Goal: Communication & Community: Ask a question

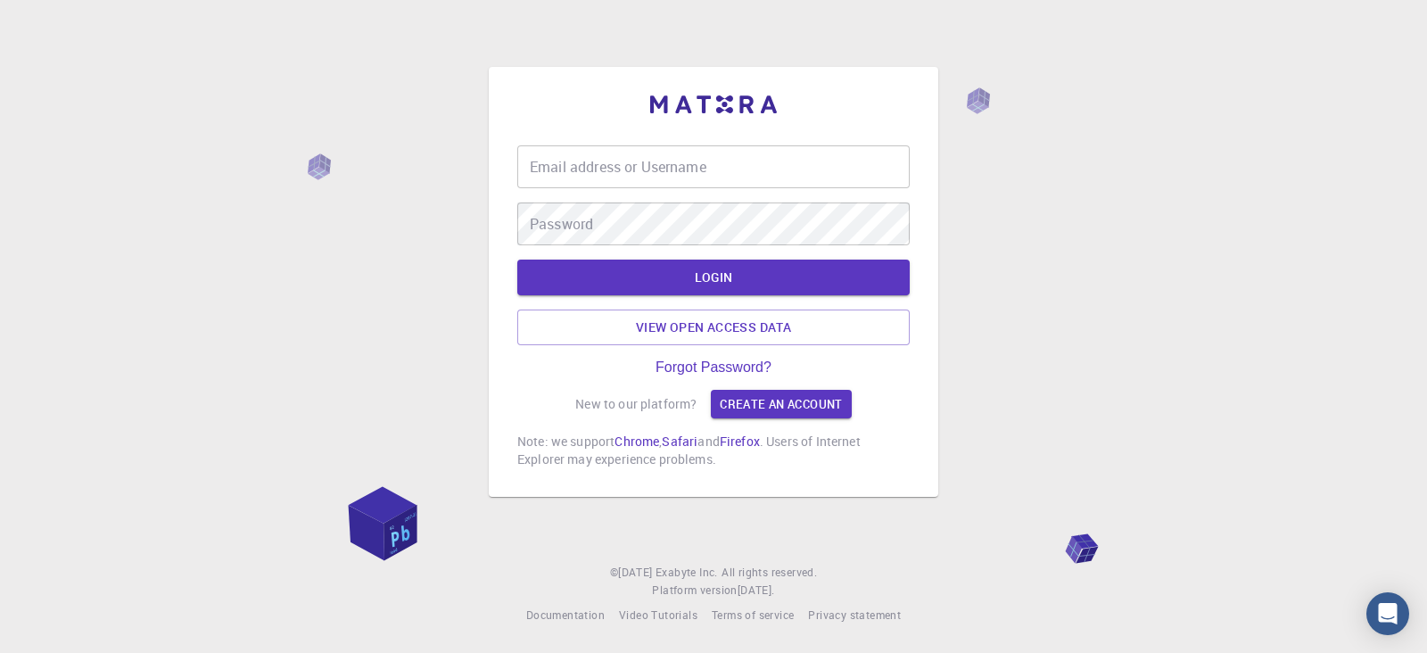
click at [566, 174] on input "Email address or Username" at bounding box center [713, 166] width 392 height 43
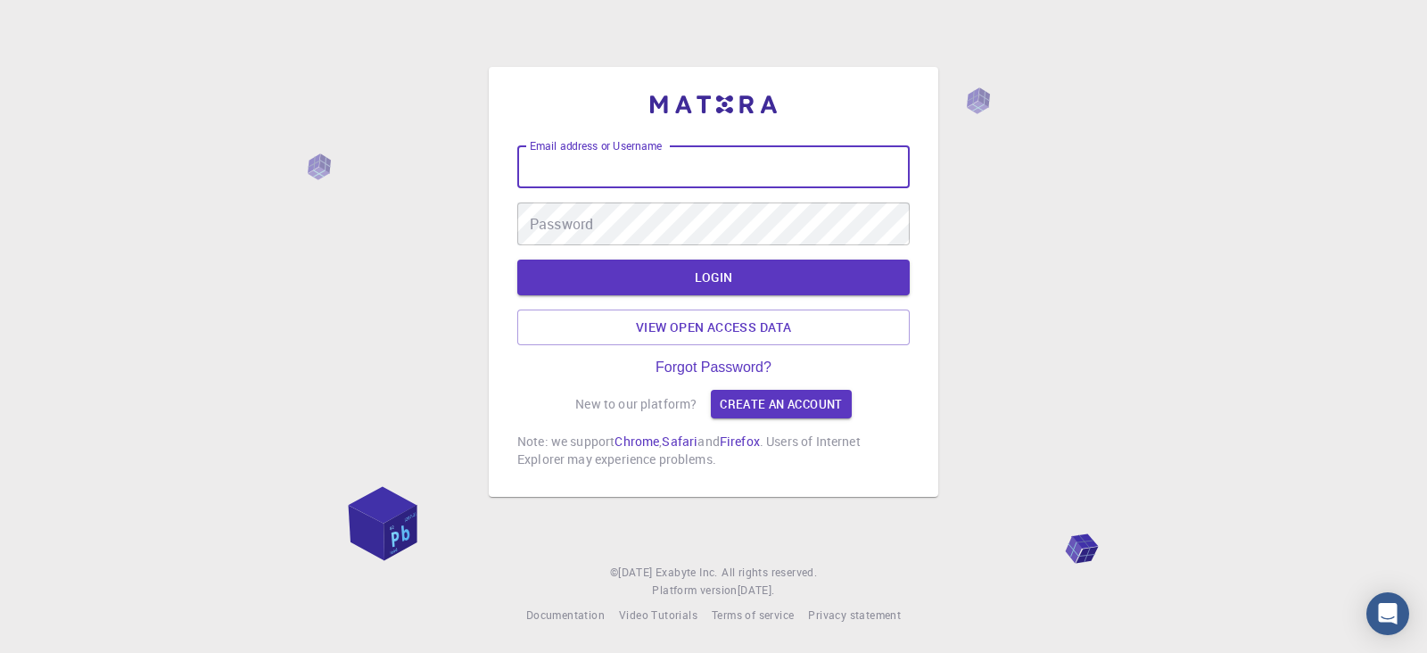
type input "kanrei"
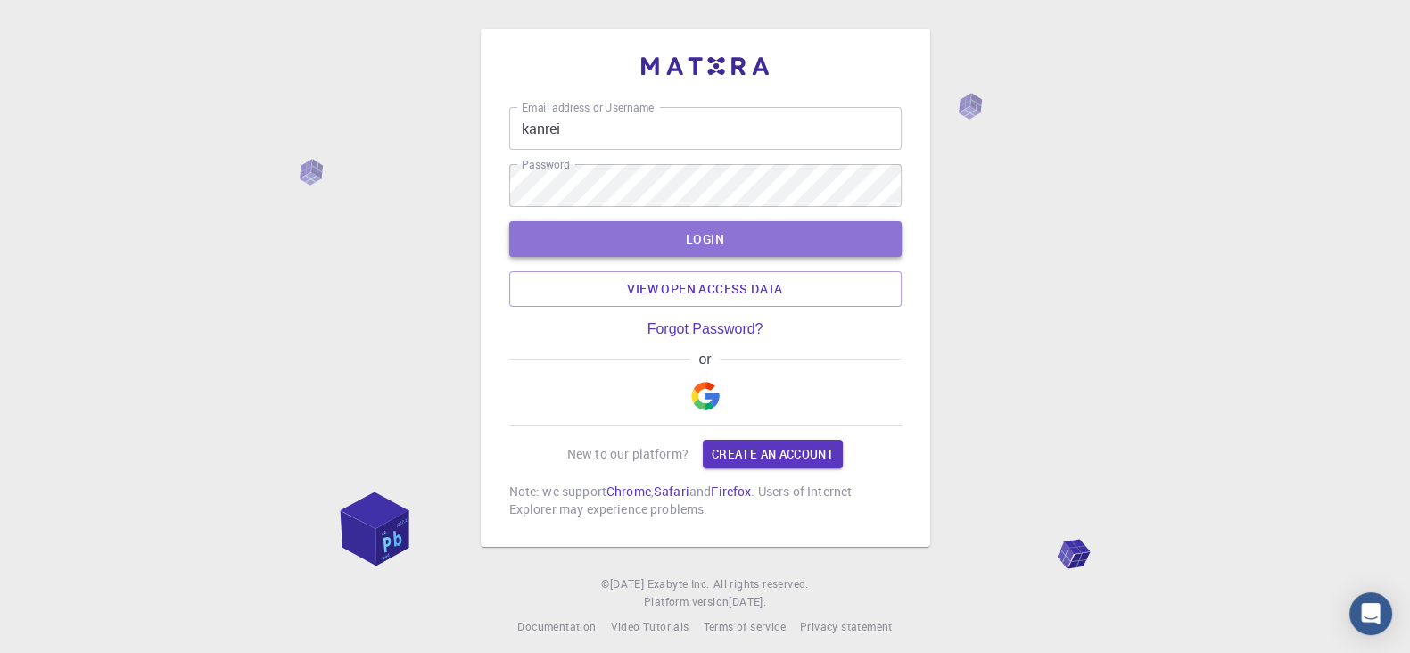
click at [725, 229] on button "LOGIN" at bounding box center [705, 239] width 392 height 36
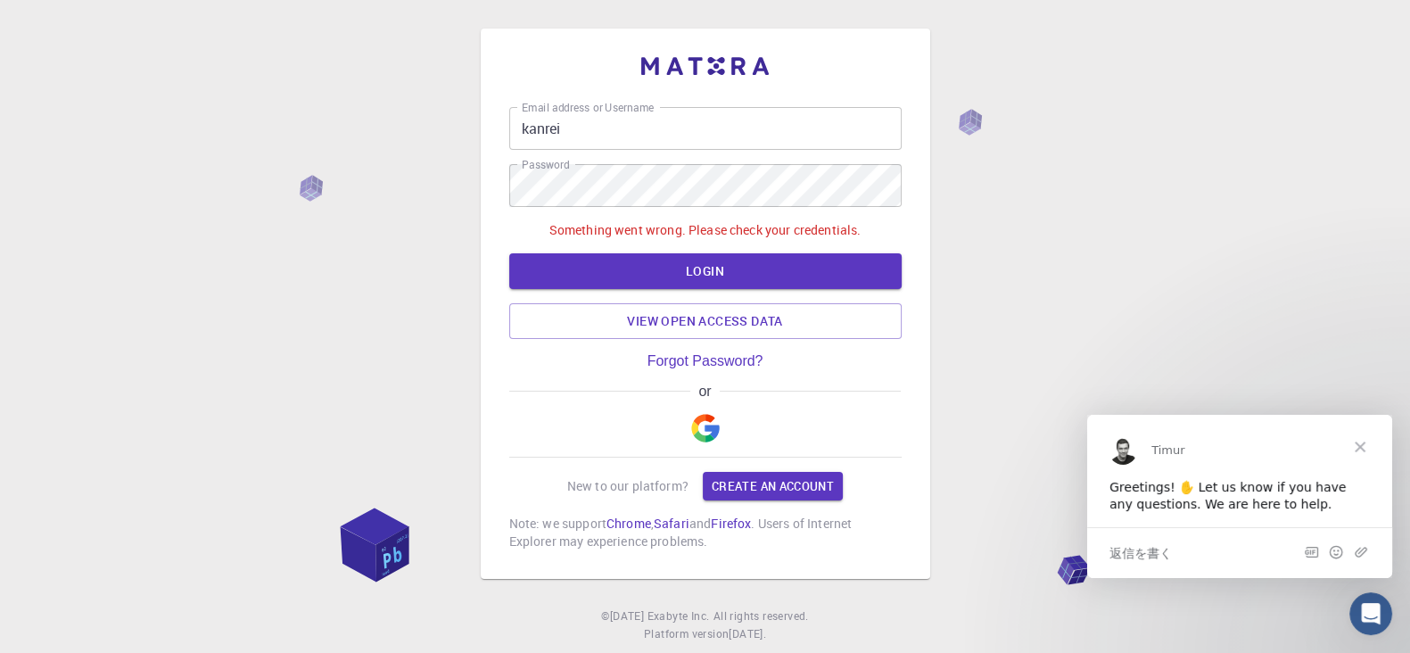
click at [1212, 547] on div "返信を書く" at bounding box center [1239, 551] width 305 height 51
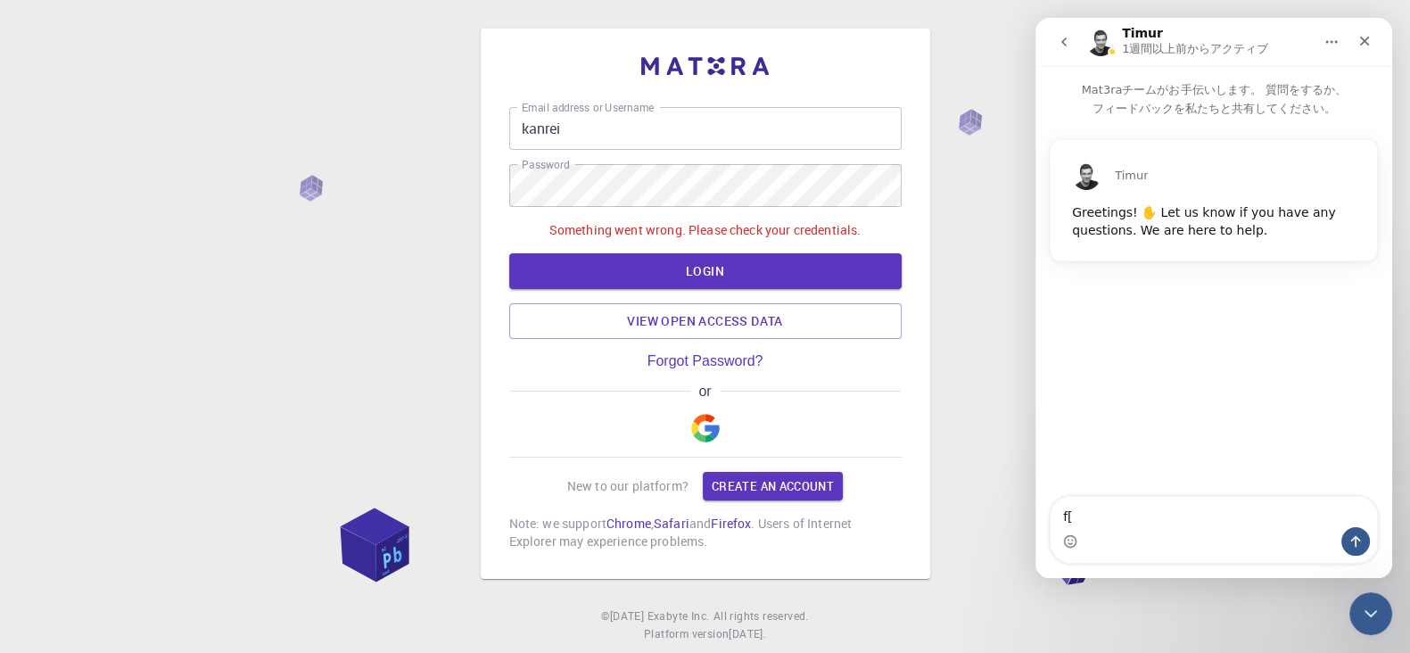
type textarea "f"
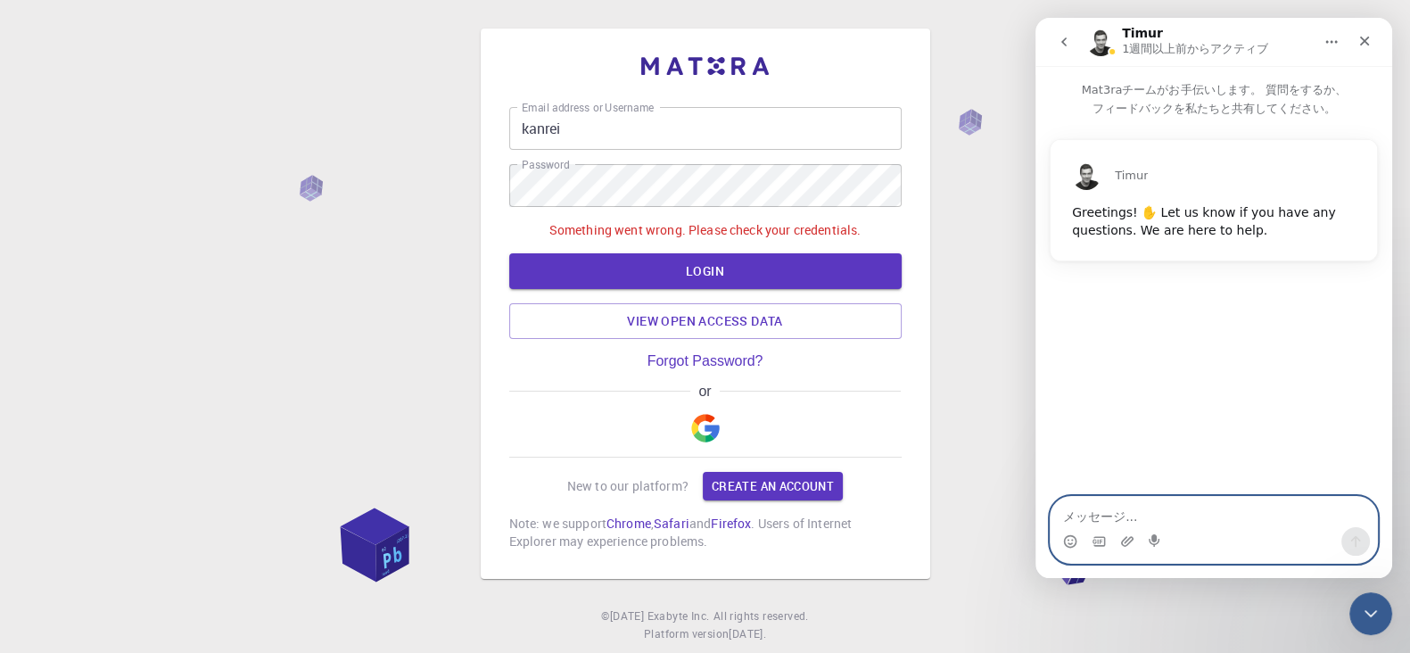
paste textarea "パスワードが認識されません。"
type textarea "パスワードが認識されません。"
click at [1356, 539] on icon "メッセージを送信…" at bounding box center [1356, 542] width 10 height 12
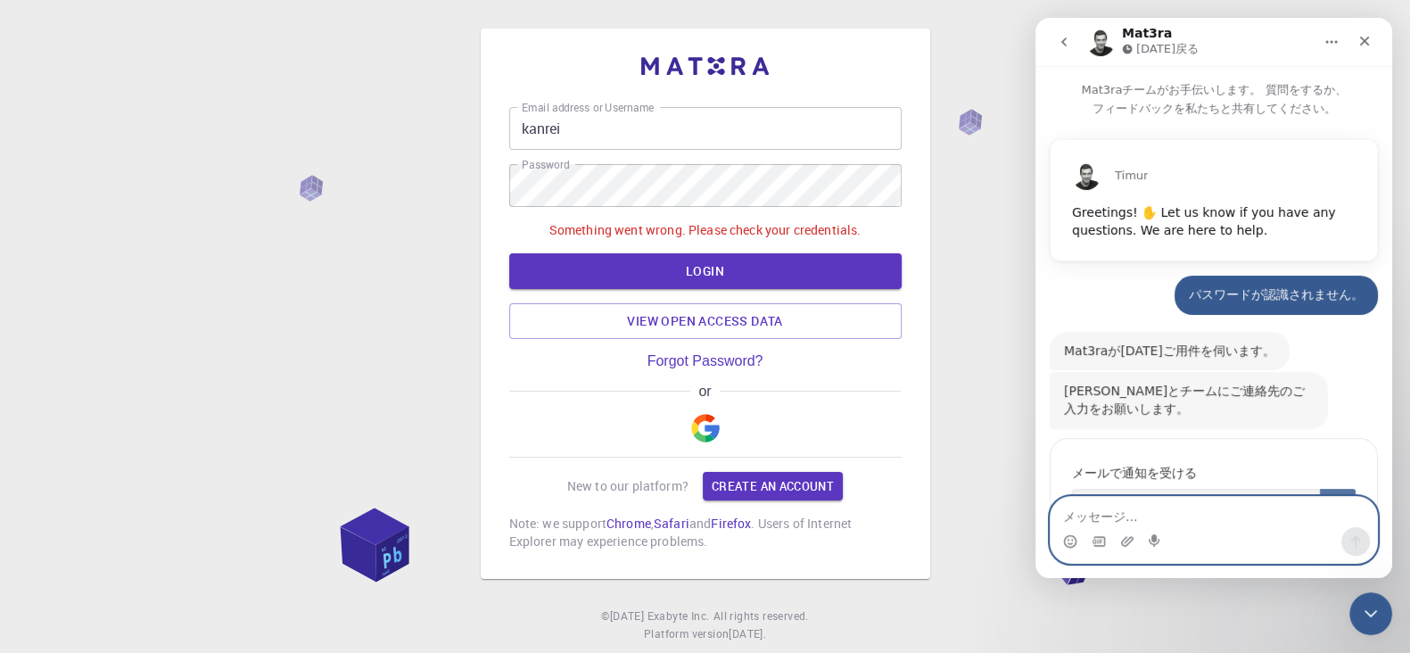
scroll to position [105, 0]
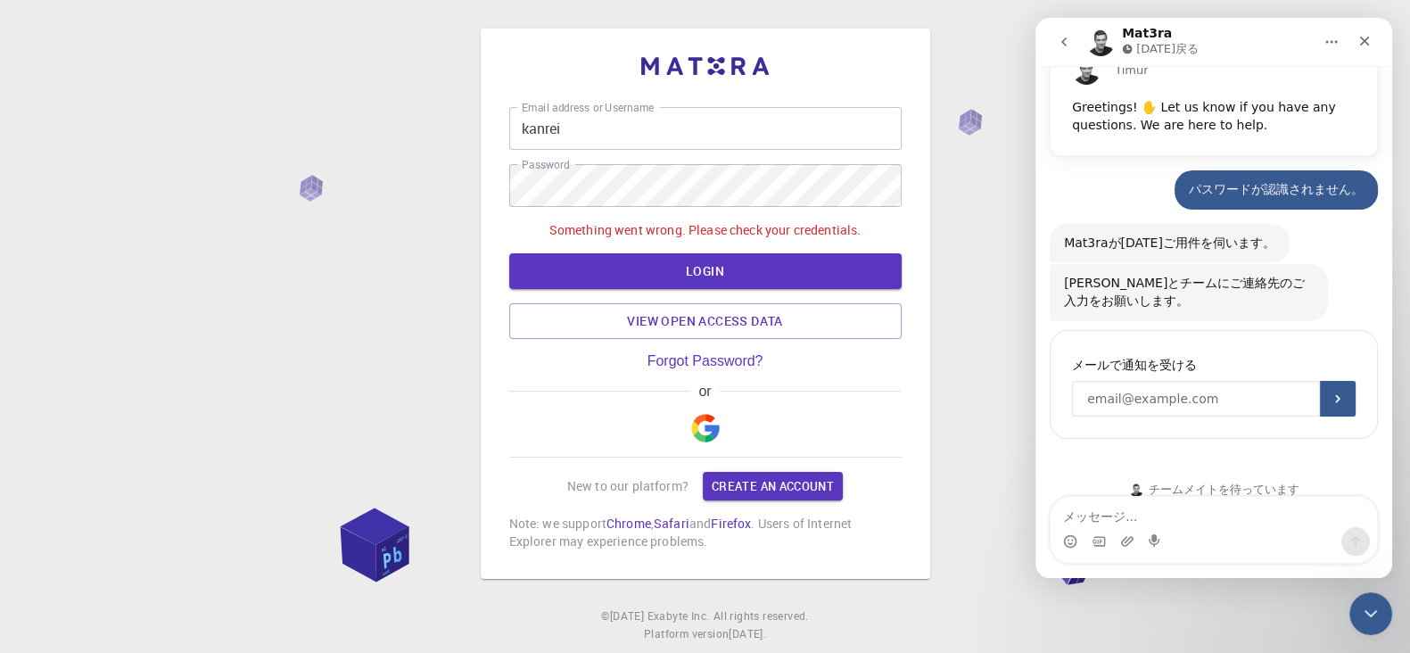
click at [1250, 381] on input "Enter your email" at bounding box center [1196, 399] width 248 height 36
click at [1331, 392] on icon "送信する" at bounding box center [1338, 399] width 14 height 14
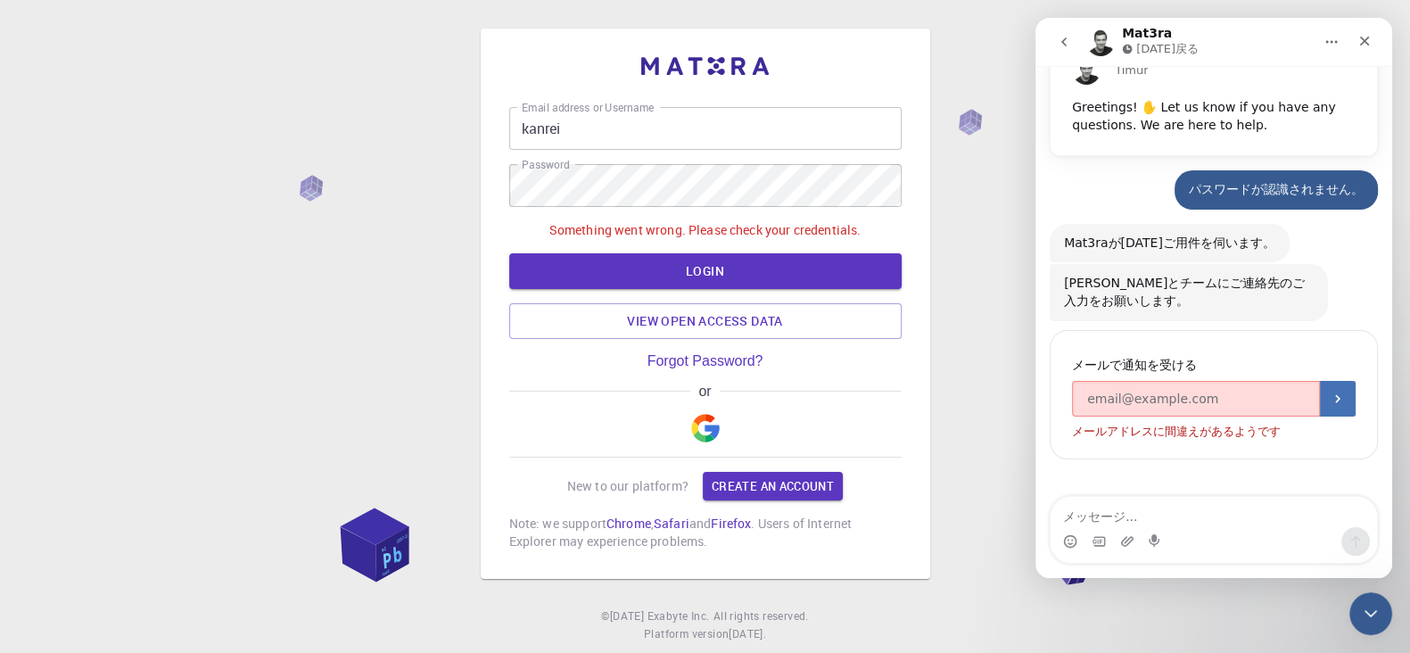
scroll to position [126, 0]
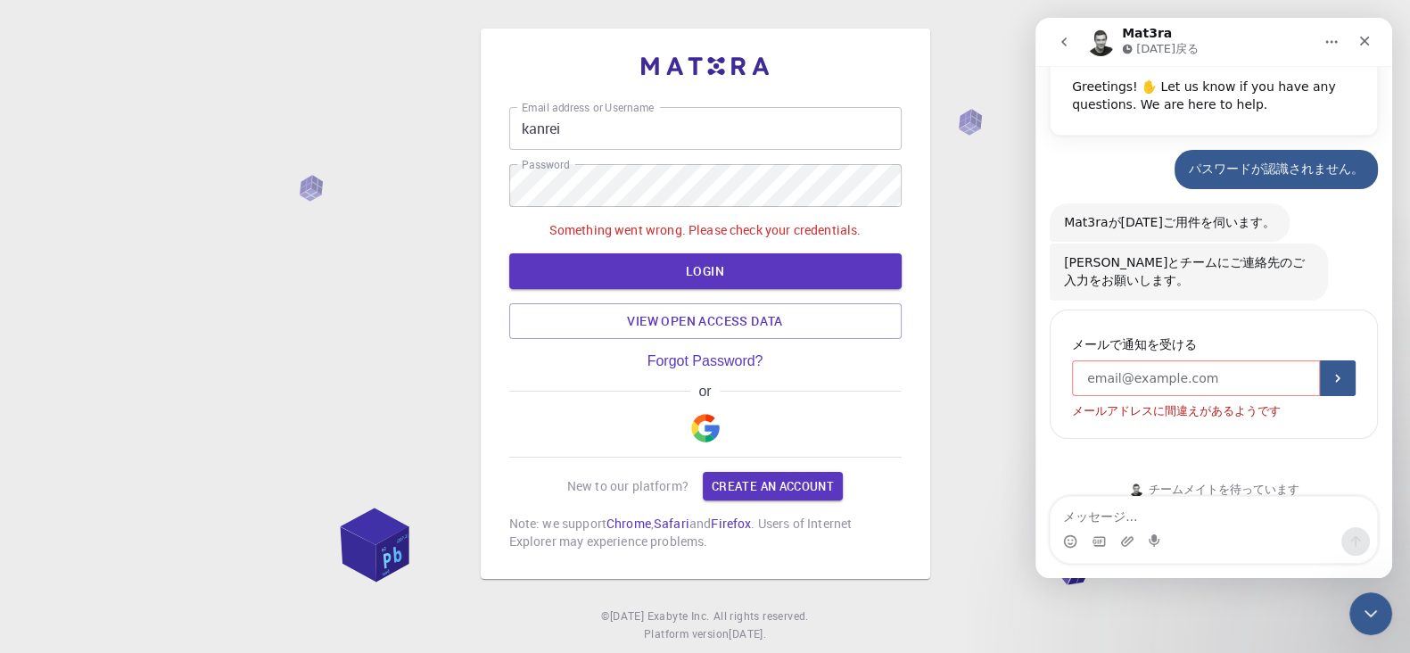
drag, startPoint x: 1209, startPoint y: 366, endPoint x: 1051, endPoint y: 365, distance: 157.9
click at [1058, 365] on div "返信はSMSで通知されます メールで通知を受ける メールアドレスに間違えがあるようです" at bounding box center [1214, 374] width 328 height 129
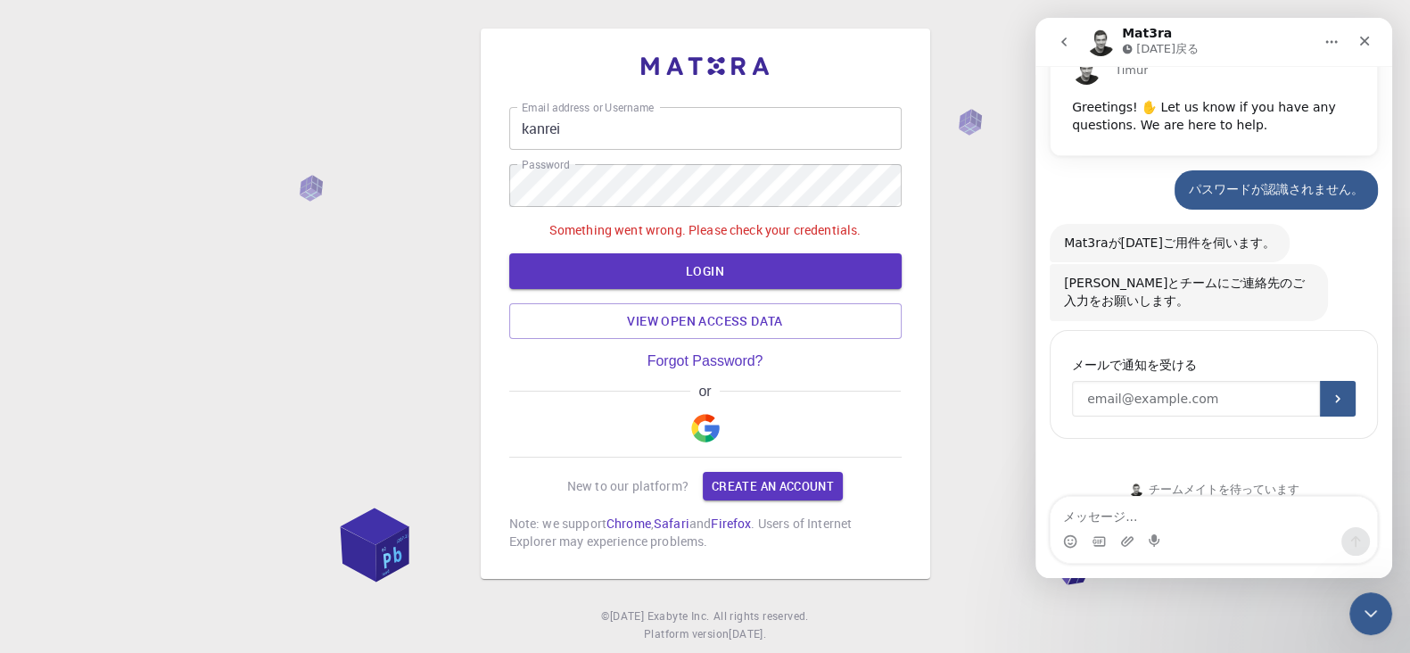
drag, startPoint x: 1213, startPoint y: 383, endPoint x: 1089, endPoint y: 382, distance: 124.0
click at [1089, 382] on input "Enter your email" at bounding box center [1196, 399] width 248 height 36
click at [1086, 382] on input "Enter your email" at bounding box center [1196, 399] width 248 height 36
paste input "[PERSON_NAME][EMAIL_ADDRESS][DOMAIN_NAME]"
type input "[PERSON_NAME][EMAIL_ADDRESS][DOMAIN_NAME]"
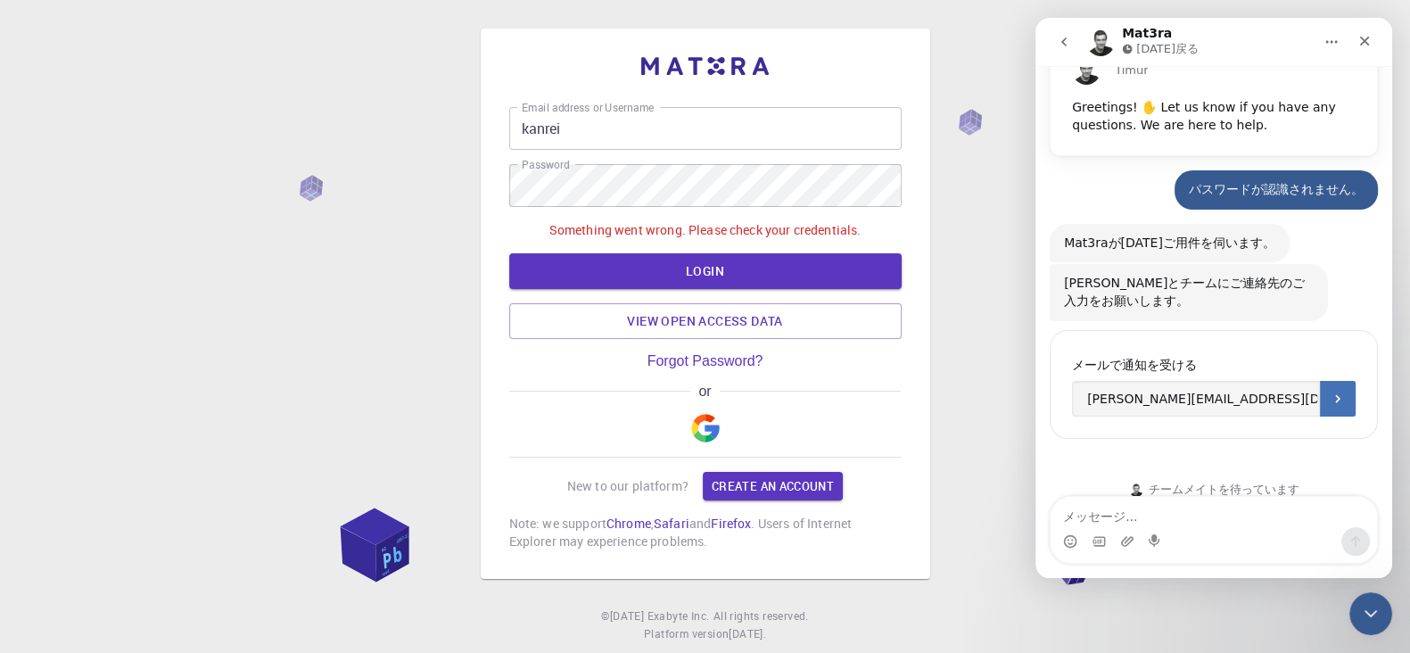
click at [1335, 394] on icon "送信する" at bounding box center [1337, 398] width 4 height 8
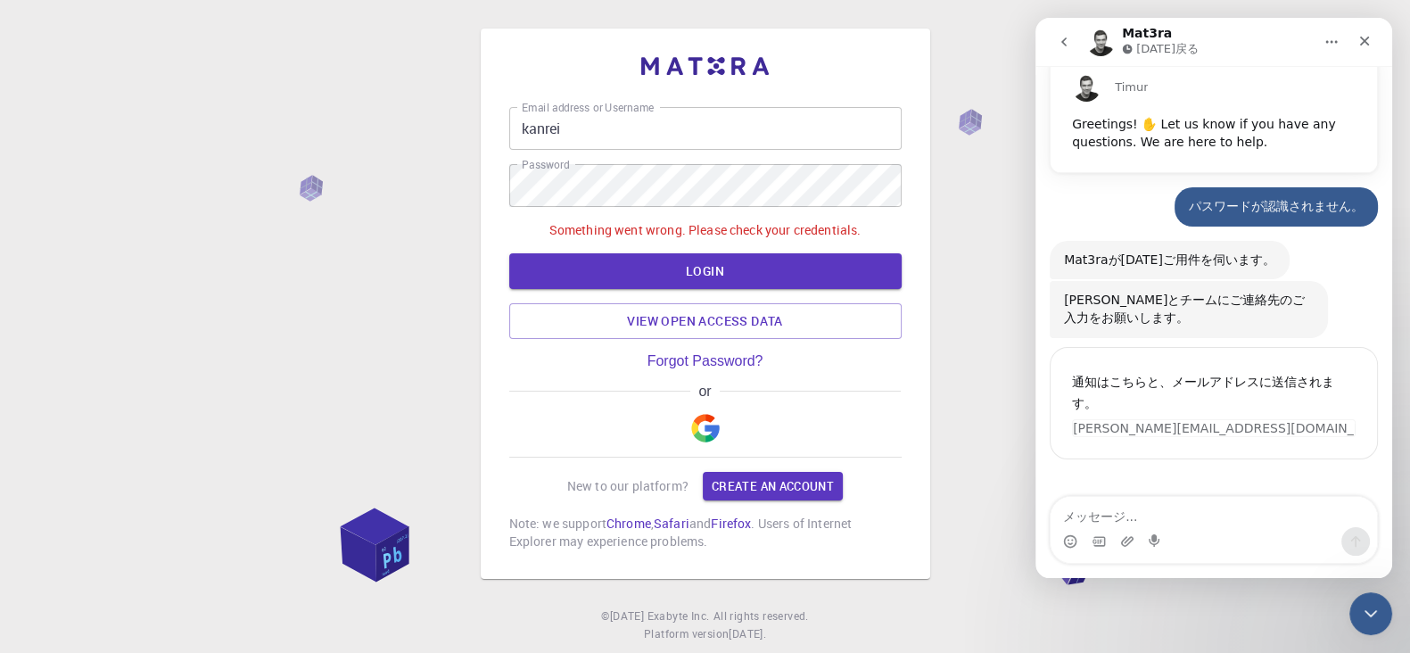
scroll to position [87, 0]
click at [1375, 47] on div "クローズ" at bounding box center [1365, 41] width 32 height 32
